Goal: Task Accomplishment & Management: Manage account settings

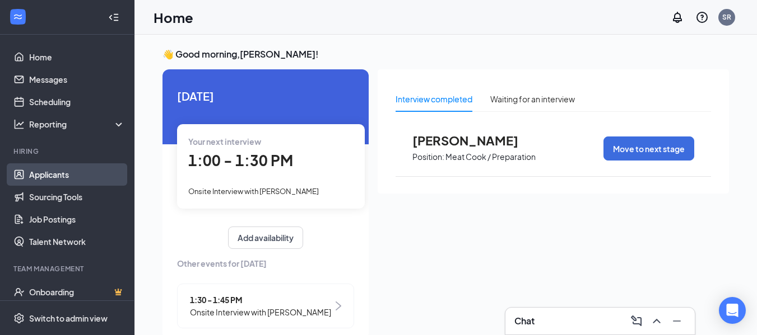
click at [41, 178] on link "Applicants" at bounding box center [77, 175] width 96 height 22
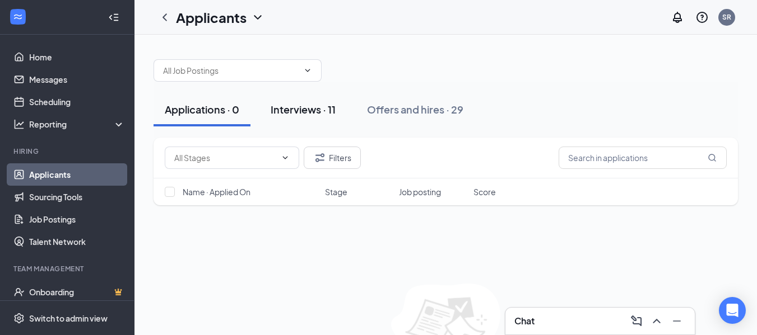
click at [289, 109] on div "Interviews · 11" at bounding box center [303, 109] width 65 height 14
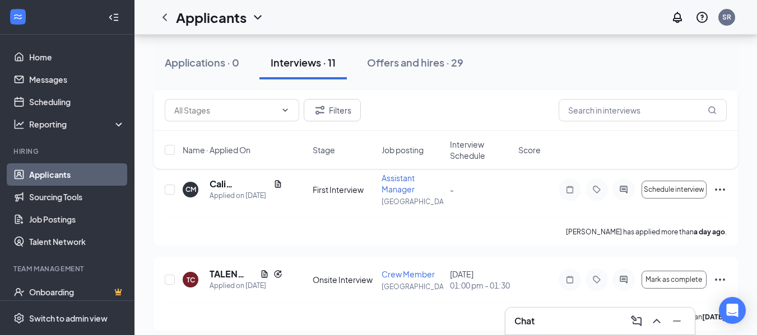
scroll to position [412, 0]
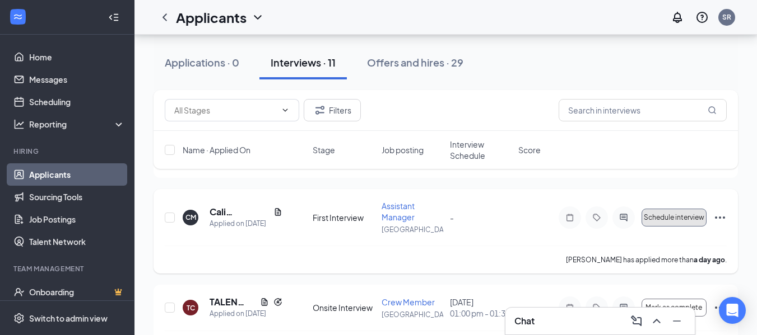
click at [672, 222] on span "Schedule interview" at bounding box center [674, 218] width 60 height 8
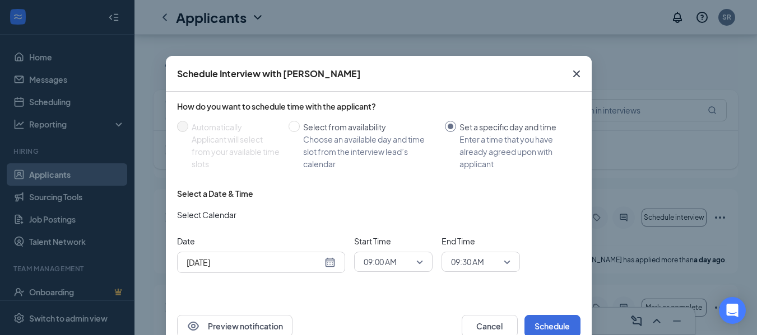
click at [327, 262] on div "[DATE]" at bounding box center [261, 263] width 149 height 12
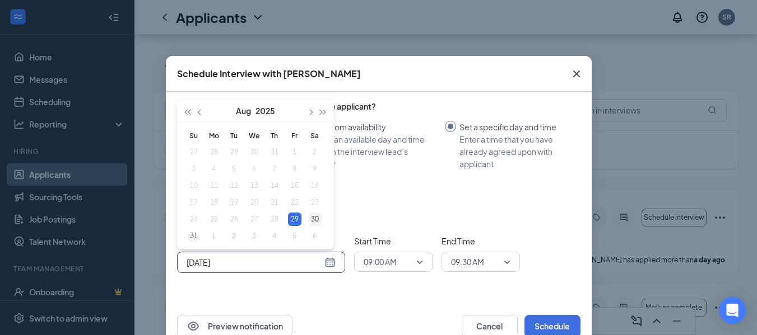
type input "[DATE]"
click at [311, 219] on div "30" at bounding box center [314, 219] width 13 height 13
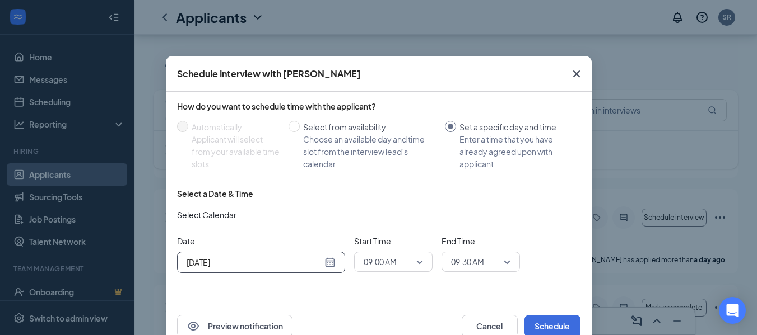
click at [416, 259] on span "09:00 AM" at bounding box center [392, 262] width 59 height 17
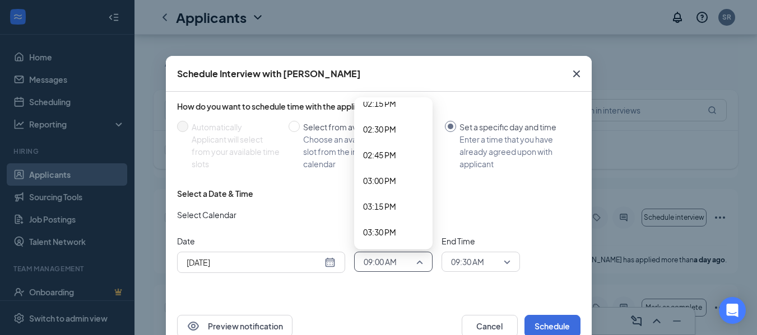
scroll to position [1483, 0]
click at [372, 229] on span "03:30 PM" at bounding box center [379, 230] width 33 height 12
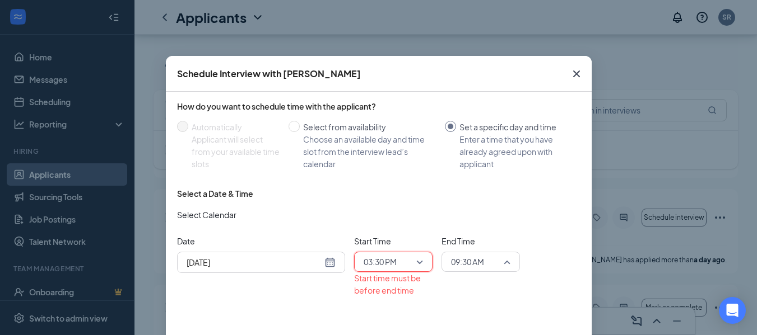
click at [501, 260] on span "09:30 AM" at bounding box center [480, 262] width 59 height 17
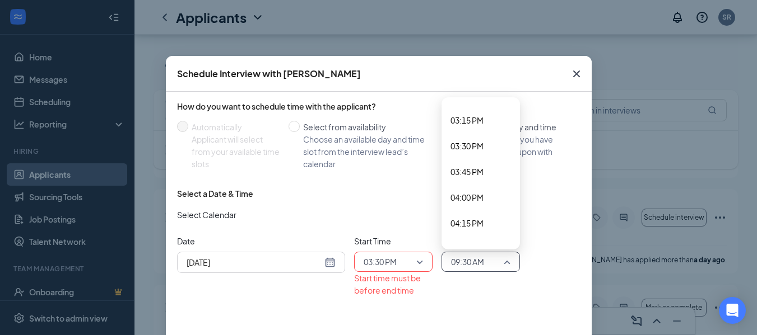
scroll to position [1591, 0]
click at [459, 173] on span "04:00 PM" at bounding box center [466, 174] width 33 height 12
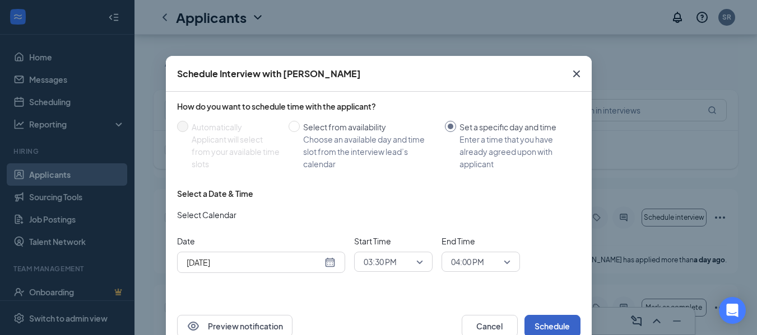
click at [546, 324] on button "Schedule" at bounding box center [552, 326] width 56 height 22
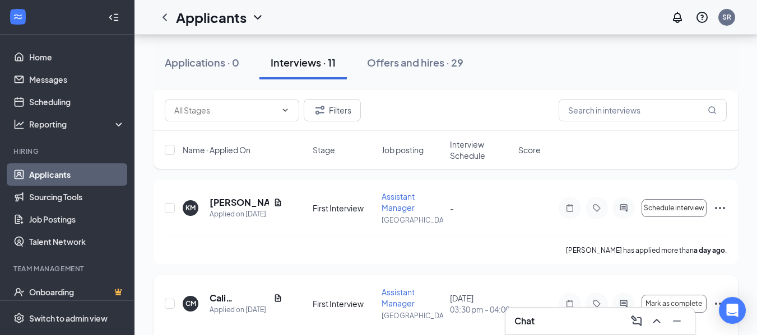
scroll to position [300, 0]
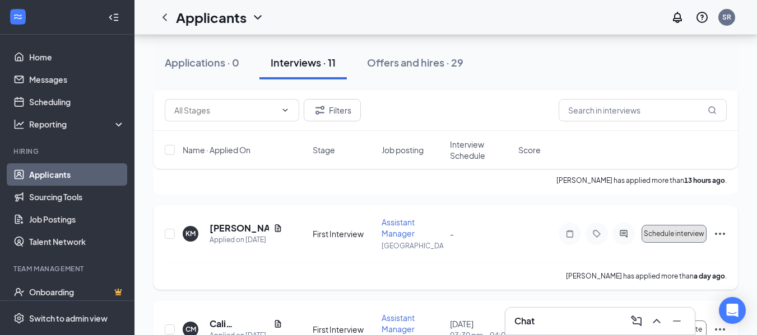
click at [671, 238] on span "Schedule interview" at bounding box center [674, 234] width 60 height 8
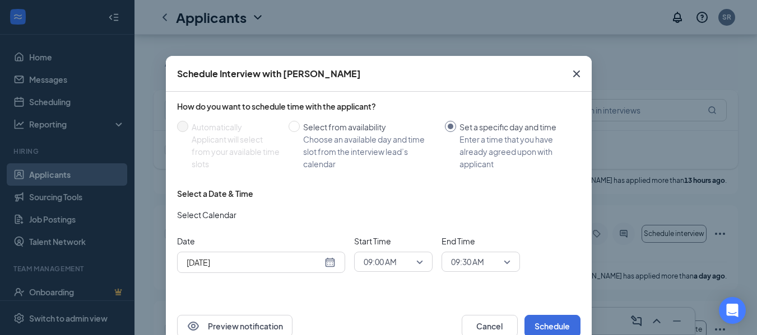
click at [415, 265] on span "09:00 AM" at bounding box center [392, 262] width 59 height 17
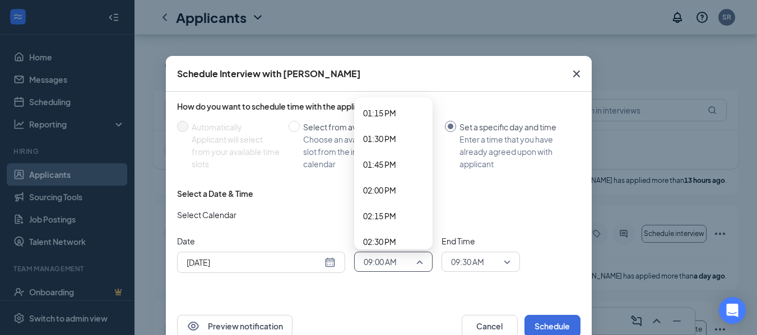
scroll to position [1371, 0]
click at [377, 187] on span "02:00 PM" at bounding box center [379, 187] width 33 height 12
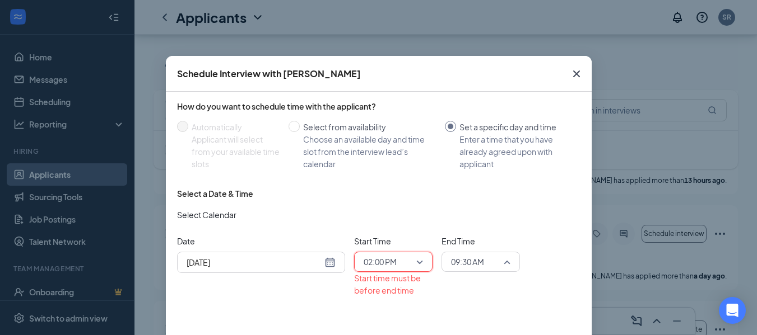
click at [497, 259] on span "09:30 AM" at bounding box center [480, 262] width 59 height 17
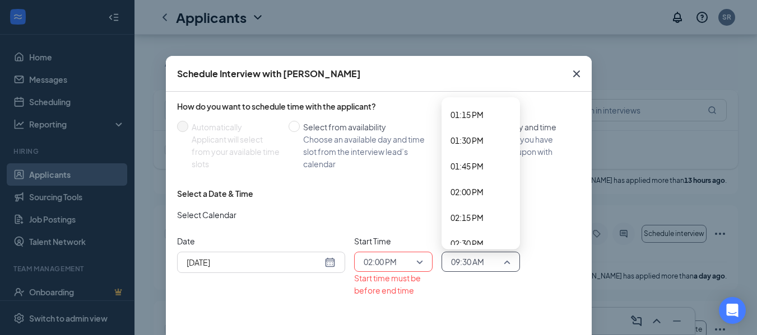
scroll to position [1423, 0]
click at [461, 185] on span "02:30 PM" at bounding box center [466, 187] width 33 height 12
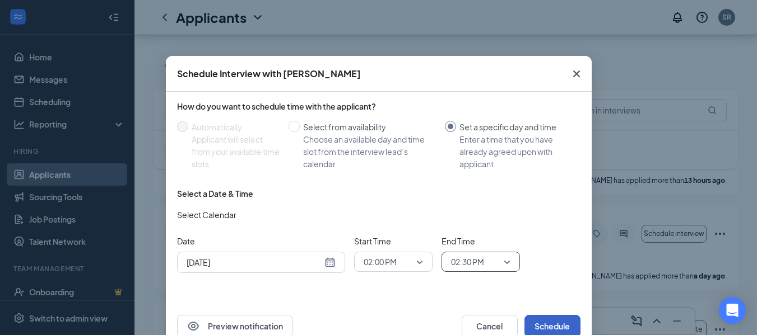
click at [541, 324] on button "Schedule" at bounding box center [552, 326] width 56 height 22
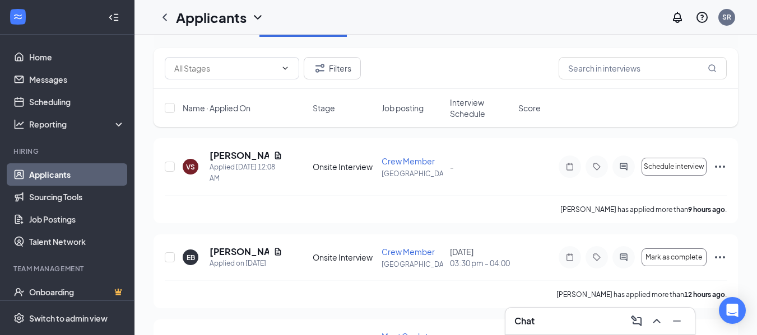
scroll to position [0, 0]
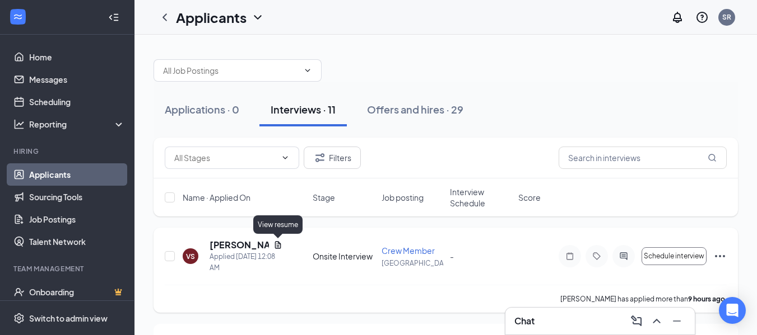
click at [277, 246] on icon "Document" at bounding box center [278, 244] width 6 height 7
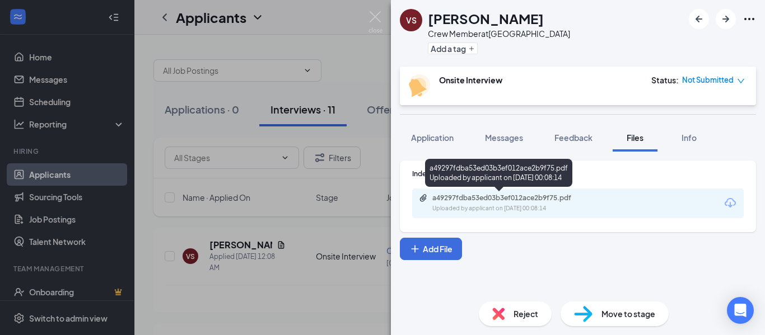
click at [463, 206] on div "Uploaded by applicant on [DATE] 00:08:14" at bounding box center [516, 208] width 168 height 9
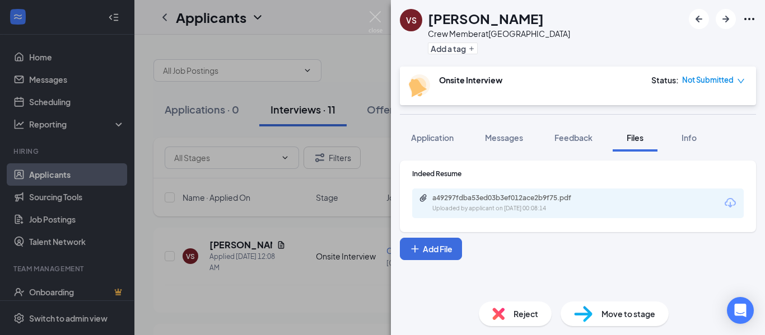
click at [521, 310] on span "Reject" at bounding box center [526, 314] width 25 height 12
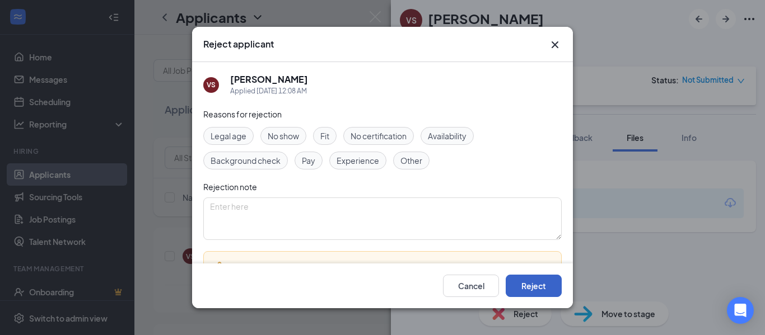
click at [527, 277] on button "Reject" at bounding box center [534, 286] width 56 height 22
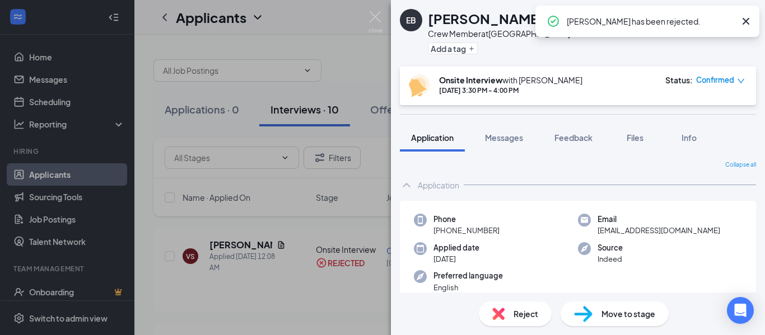
click at [306, 226] on div "EB [PERSON_NAME] Crew Member at [GEOGRAPHIC_DATA] Add a tag Onsite Interview wi…" at bounding box center [382, 167] width 765 height 335
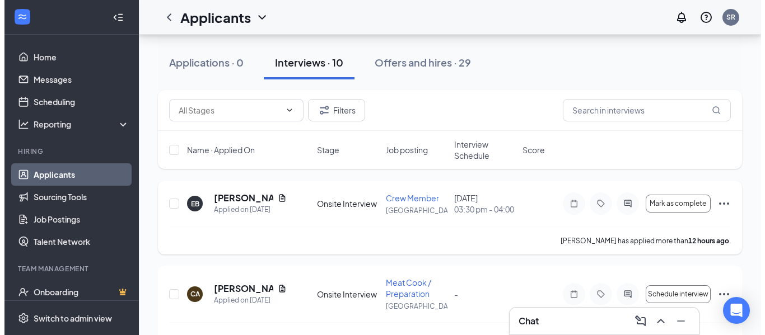
scroll to position [112, 0]
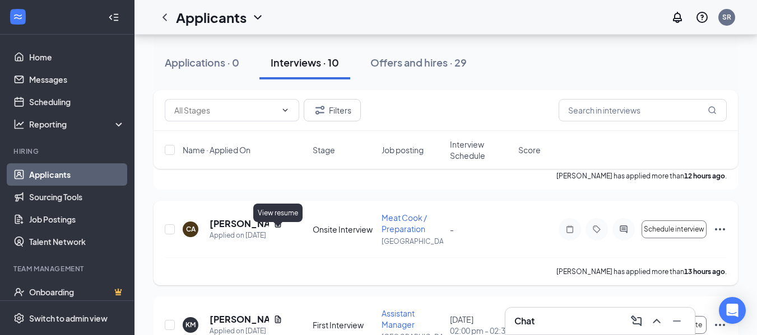
click at [276, 227] on icon "Document" at bounding box center [278, 223] width 6 height 7
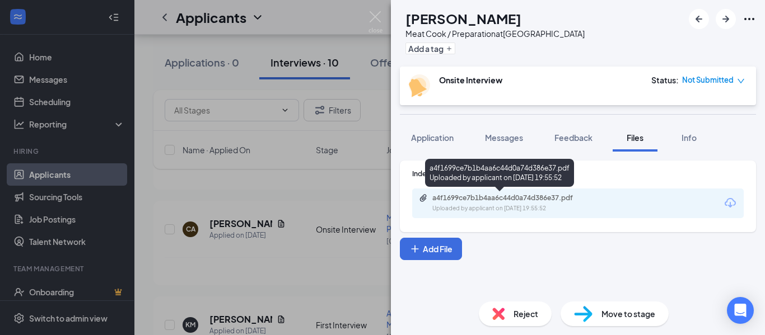
click at [441, 207] on div "Uploaded by applicant on [DATE] 19:55:52" at bounding box center [516, 208] width 168 height 9
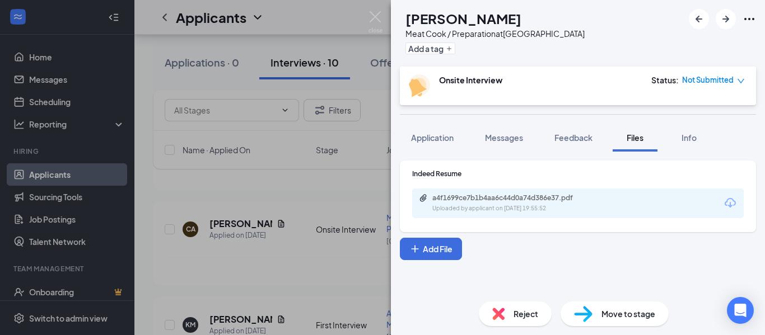
click at [338, 276] on div "CA [PERSON_NAME] Meat Cook / Preparation at [GEOGRAPHIC_DATA] Add a tag Onsite …" at bounding box center [382, 167] width 765 height 335
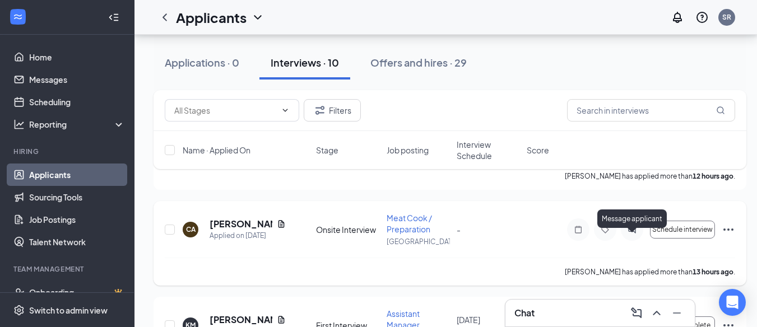
click at [627, 234] on icon "ActiveChat" at bounding box center [631, 229] width 13 height 9
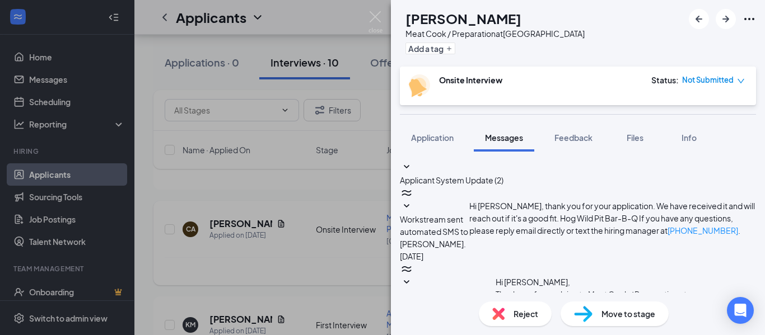
scroll to position [331, 0]
type textarea "You can schedule an interview thru the app"
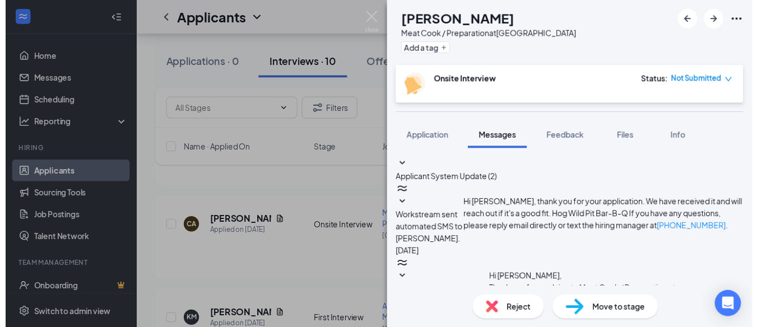
scroll to position [403, 0]
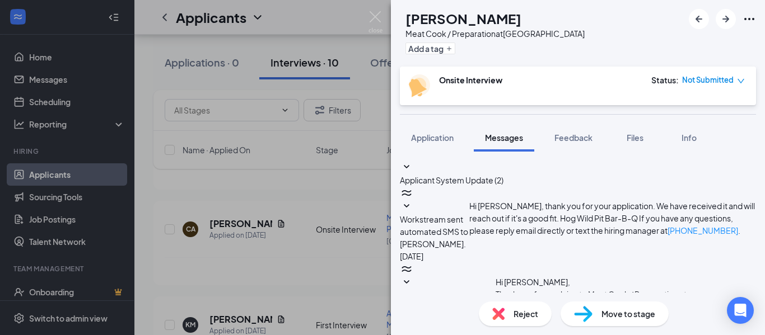
click at [307, 202] on div "CA [PERSON_NAME] Meat Cook / Preparation at [GEOGRAPHIC_DATA] Add a tag Onsite …" at bounding box center [382, 167] width 765 height 335
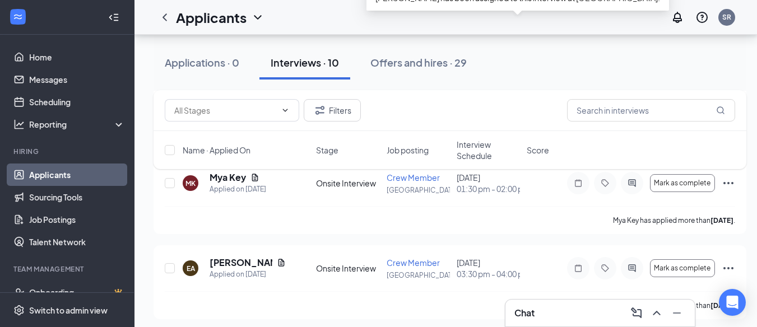
scroll to position [1752, 0]
